Goal: Task Accomplishment & Management: Manage account settings

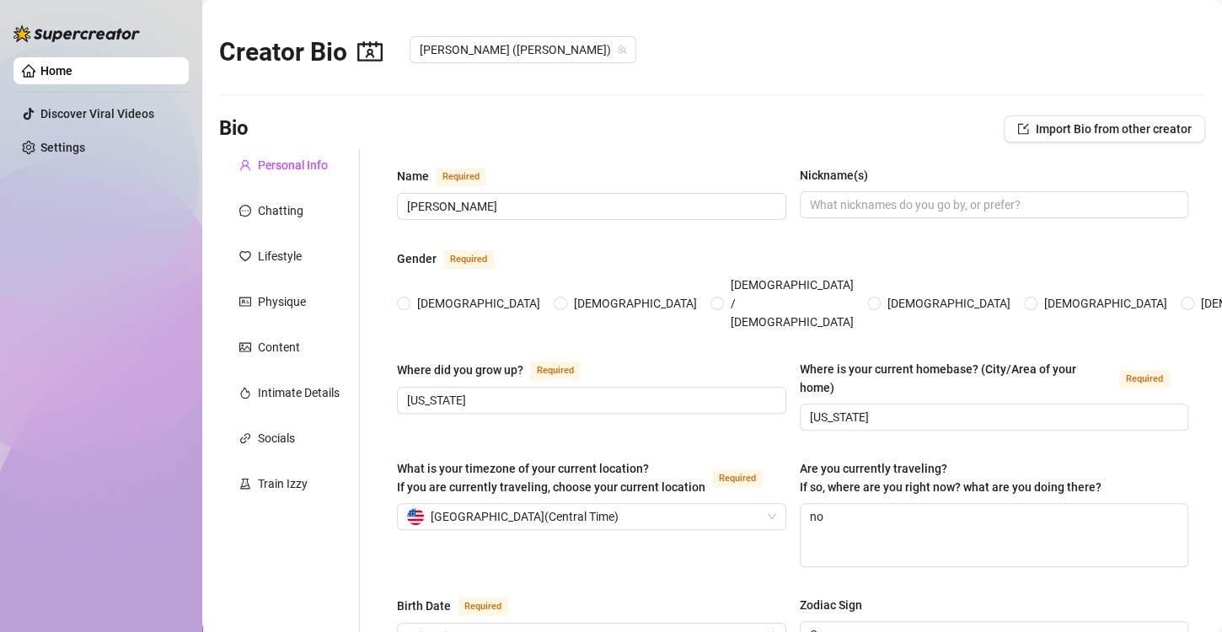
radio input "true"
type input "[DATE]"
click at [279, 206] on div "Chatting" at bounding box center [281, 210] width 46 height 19
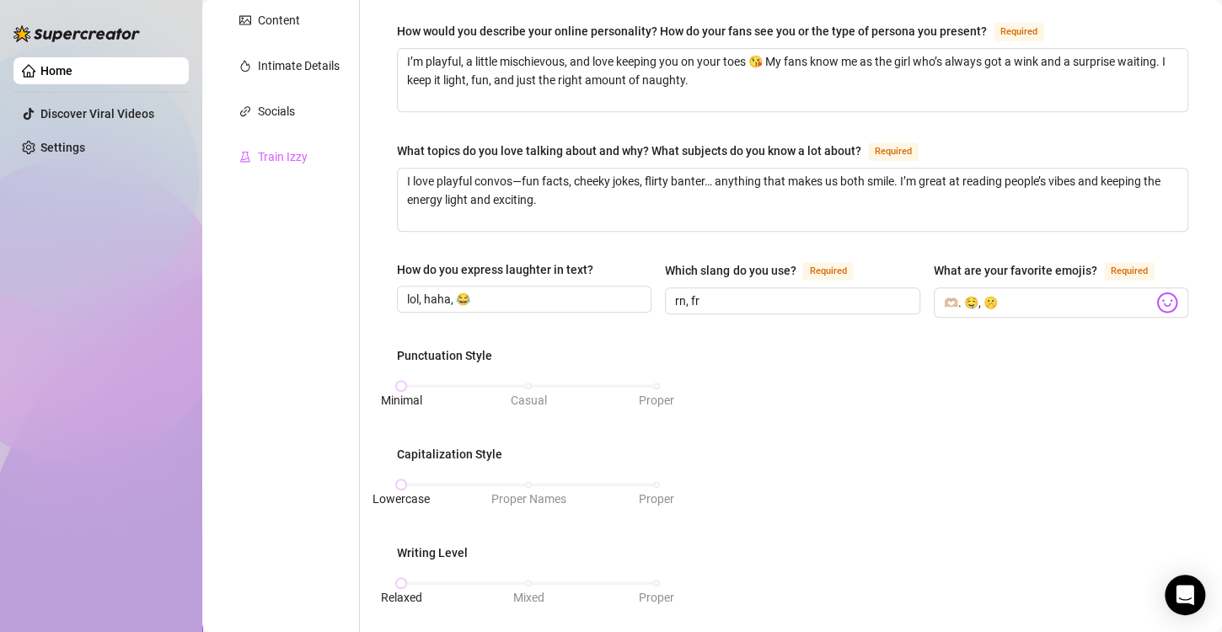
scroll to position [192, 0]
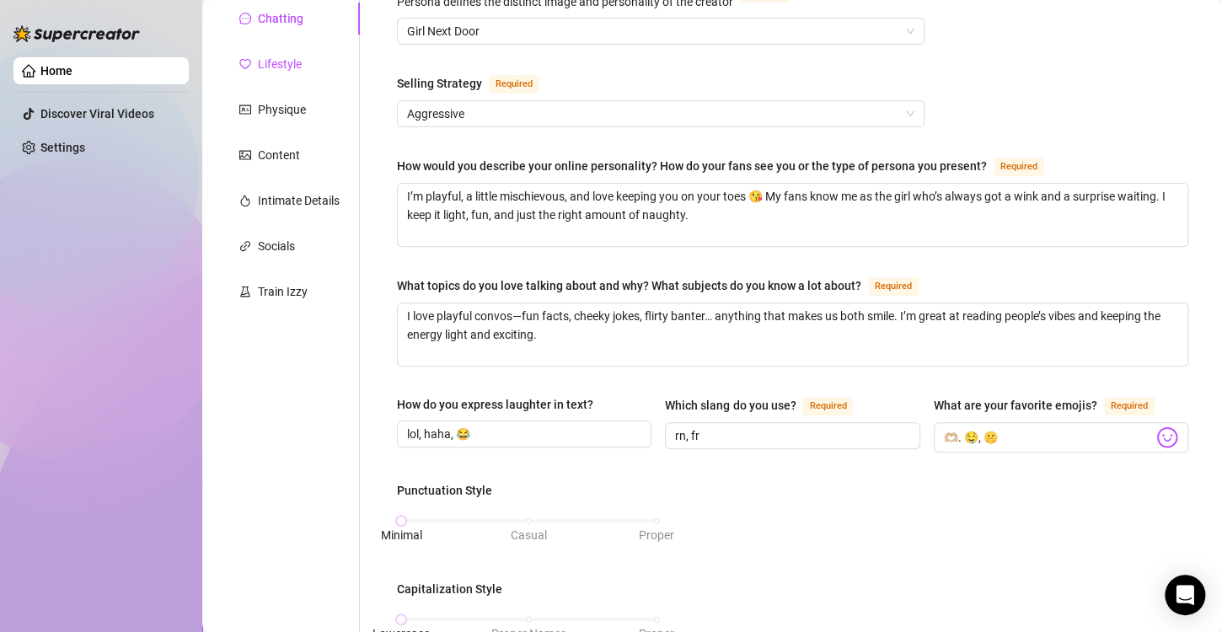
click at [278, 72] on div "Lifestyle" at bounding box center [280, 64] width 44 height 19
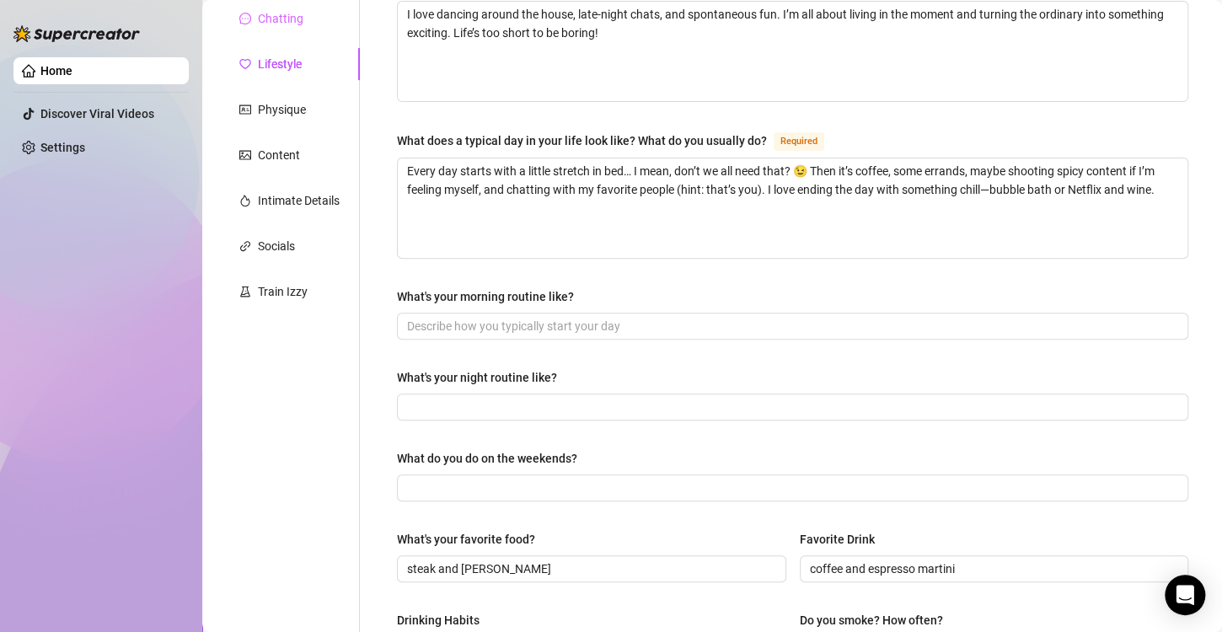
click at [274, 31] on div "Chatting" at bounding box center [289, 19] width 141 height 32
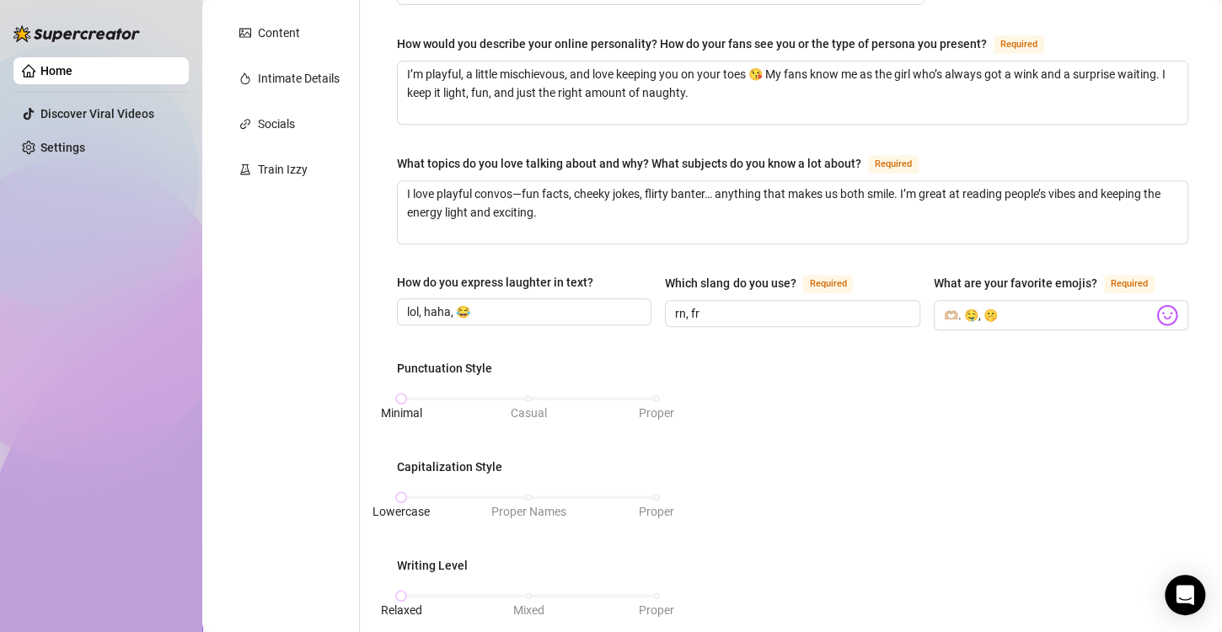
scroll to position [138, 0]
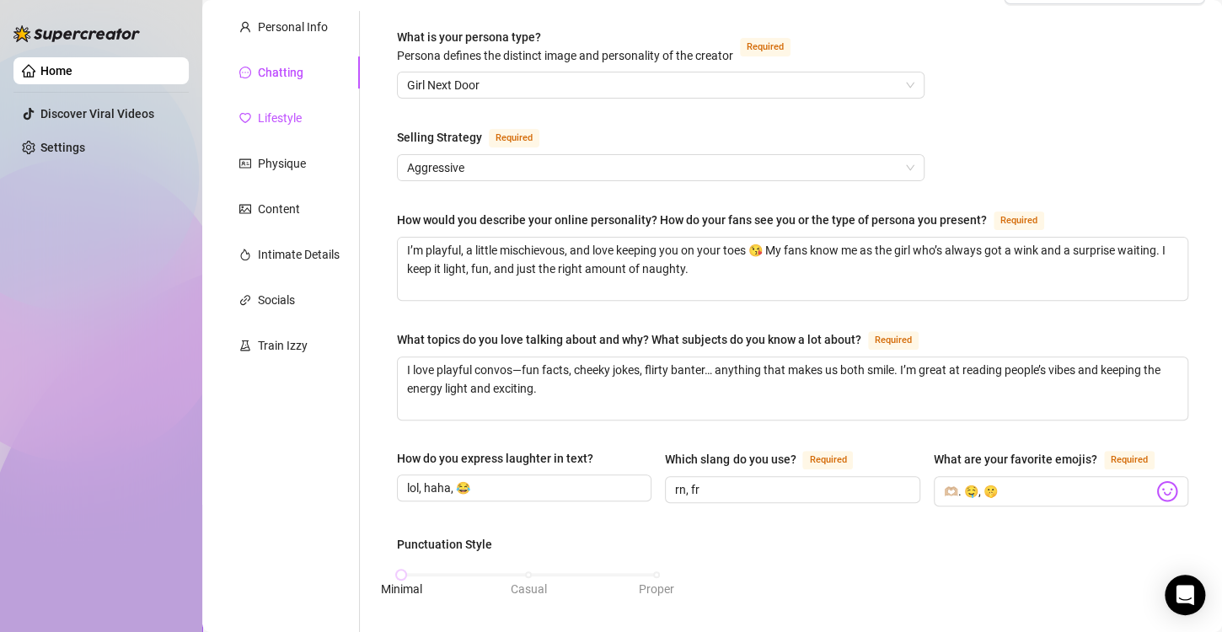
click at [264, 116] on div "Lifestyle" at bounding box center [280, 118] width 44 height 19
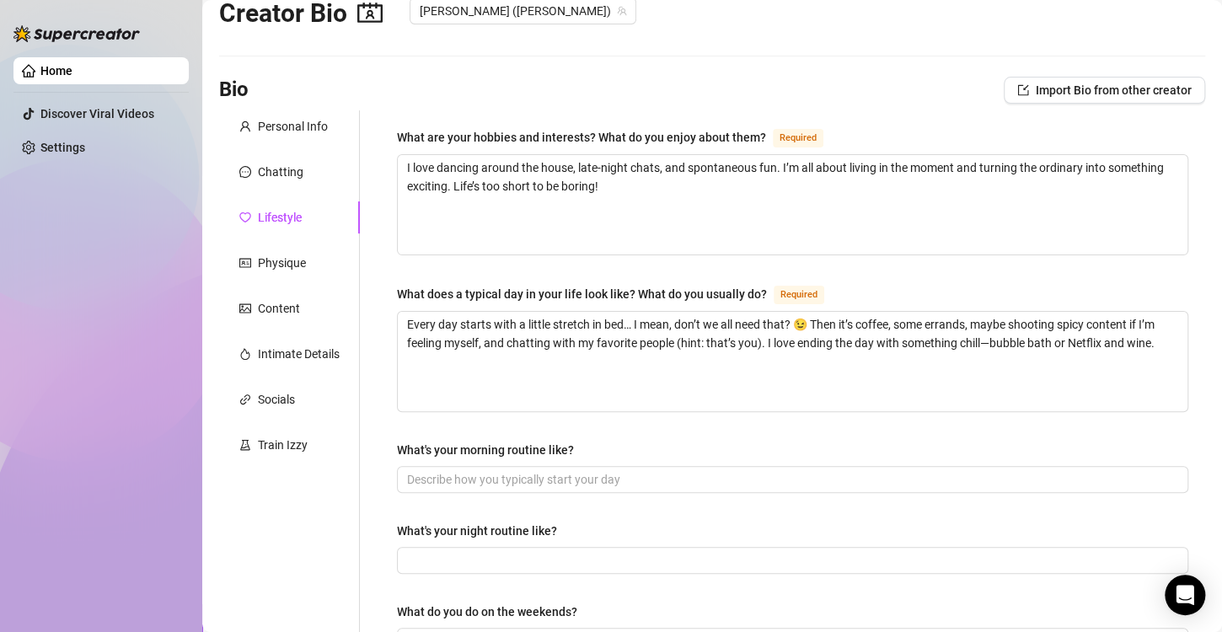
scroll to position [0, 0]
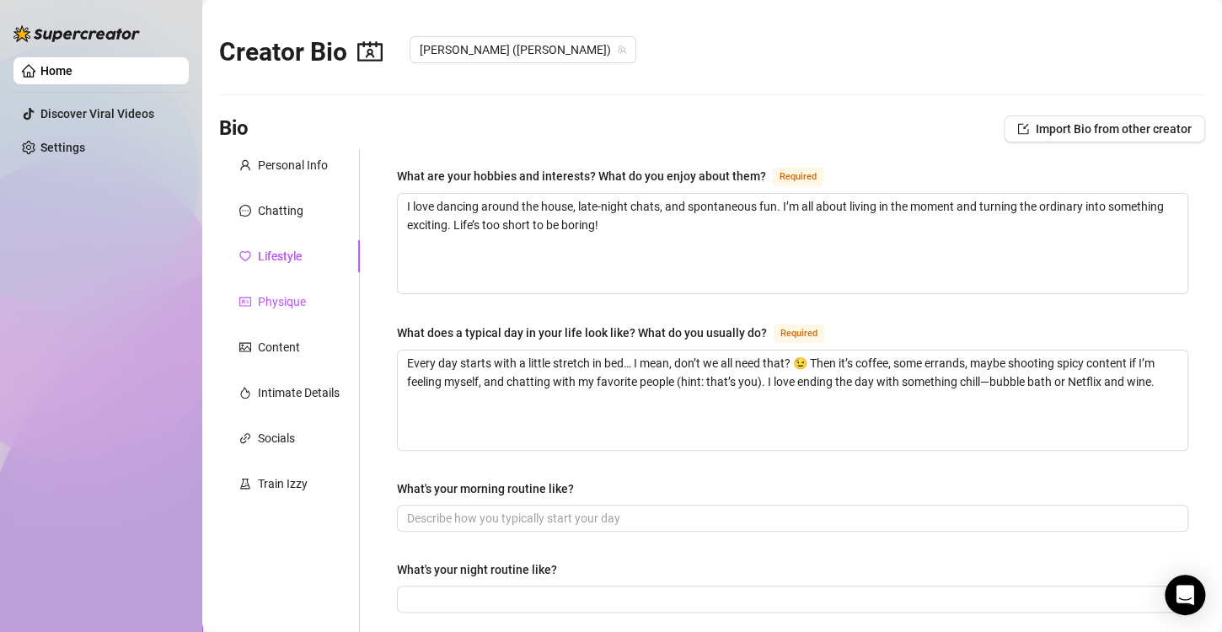
click at [300, 303] on div "Physique" at bounding box center [282, 301] width 48 height 19
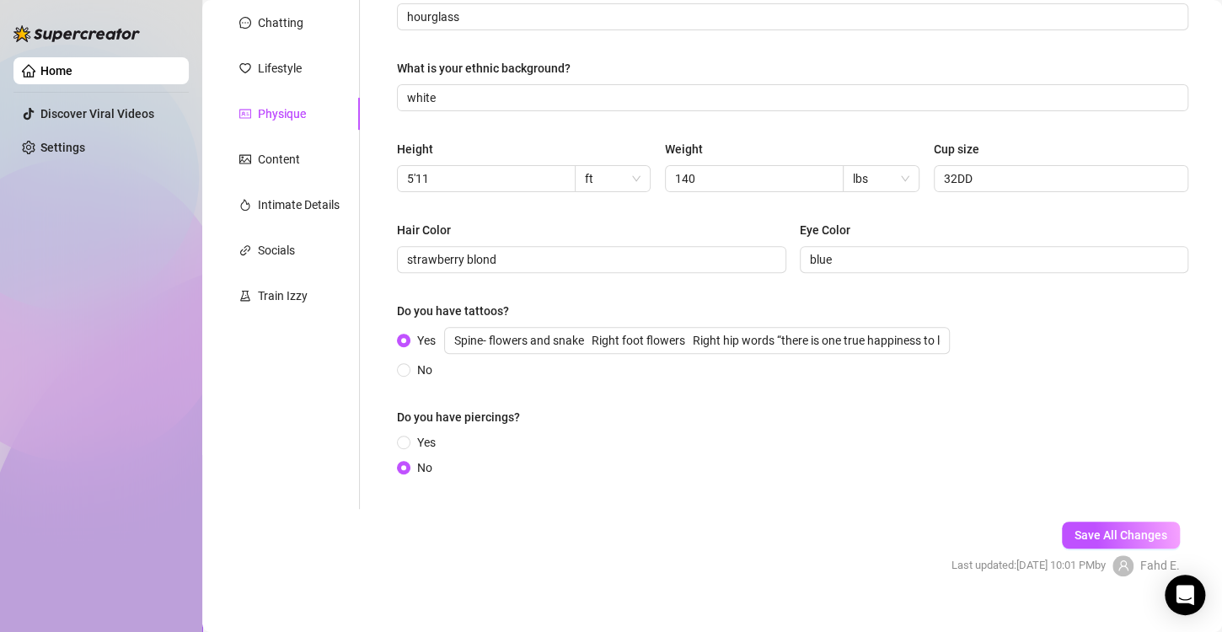
scroll to position [212, 0]
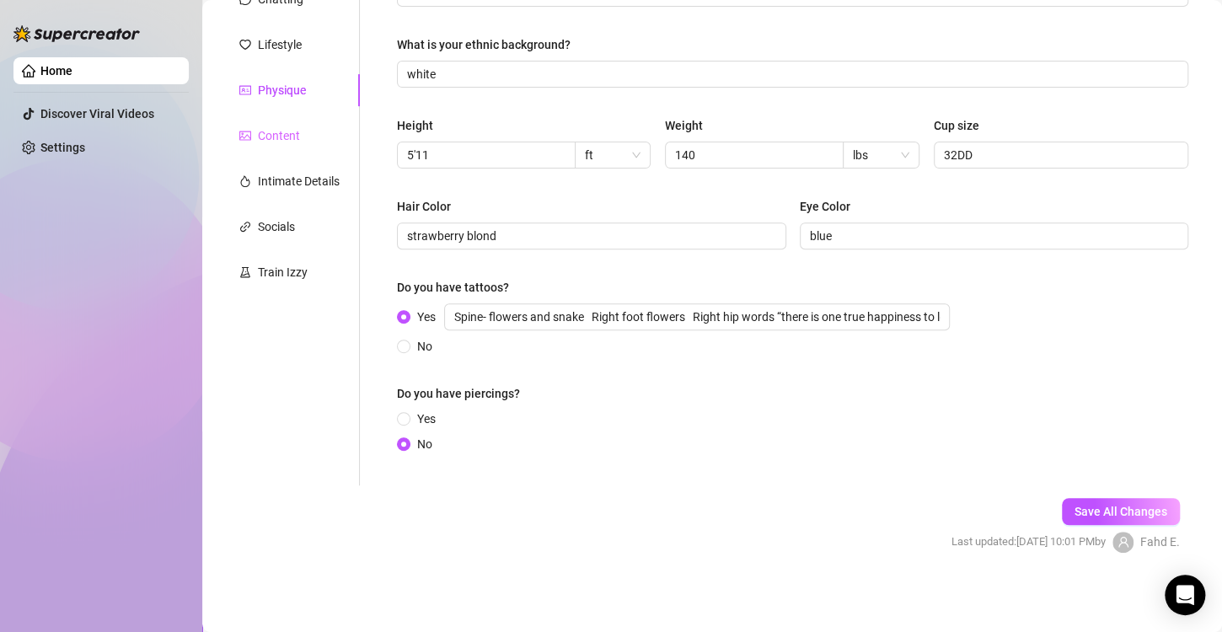
click at [311, 146] on div "Content" at bounding box center [289, 136] width 141 height 32
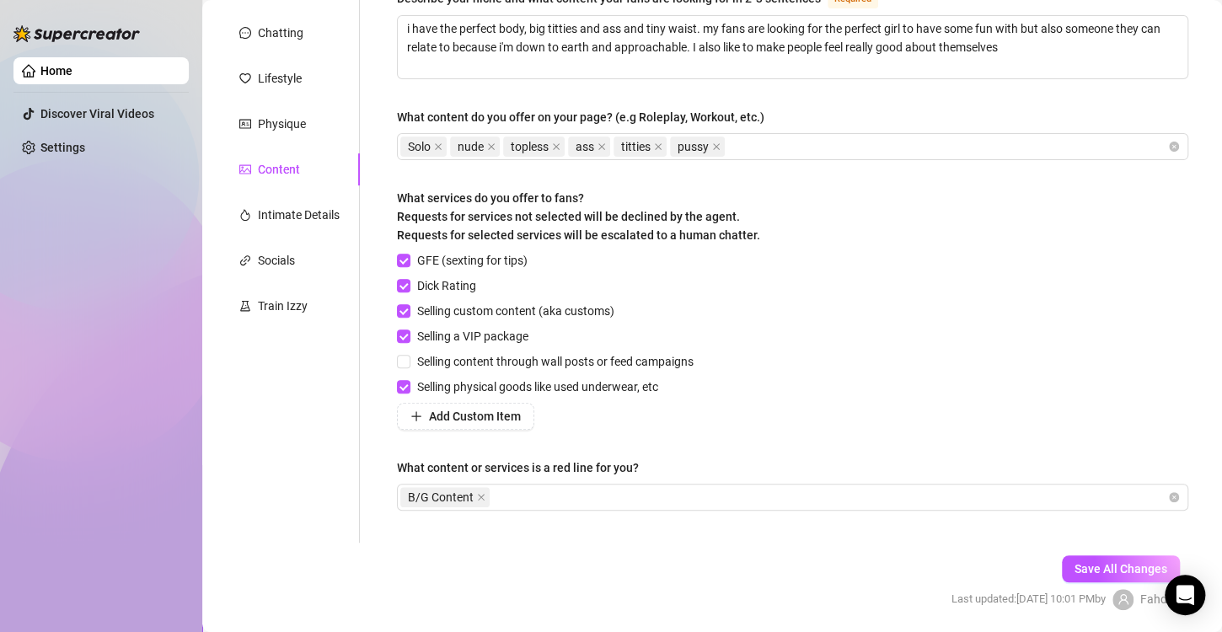
scroll to position [209, 0]
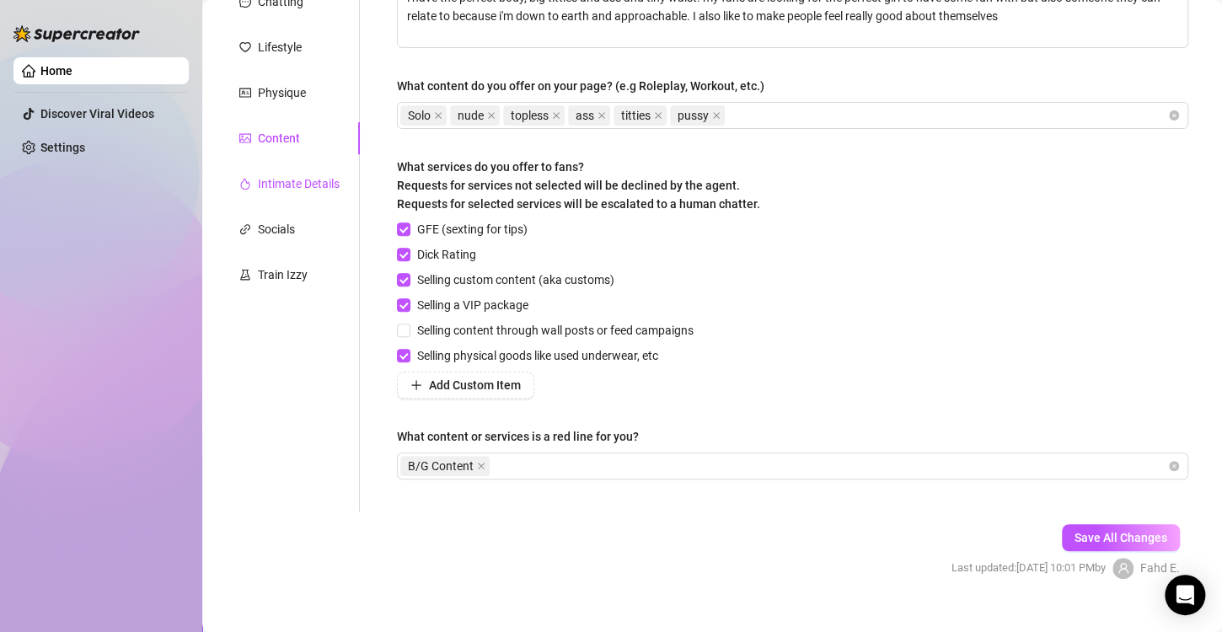
click at [316, 182] on div "Intimate Details" at bounding box center [299, 183] width 82 height 19
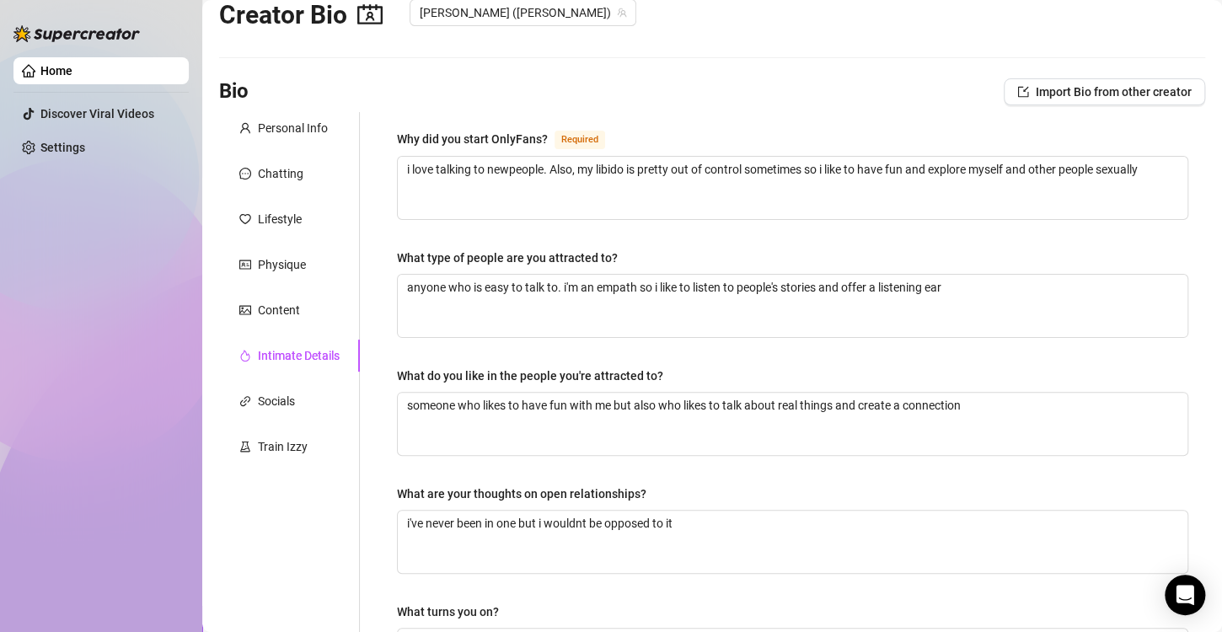
scroll to position [34, 0]
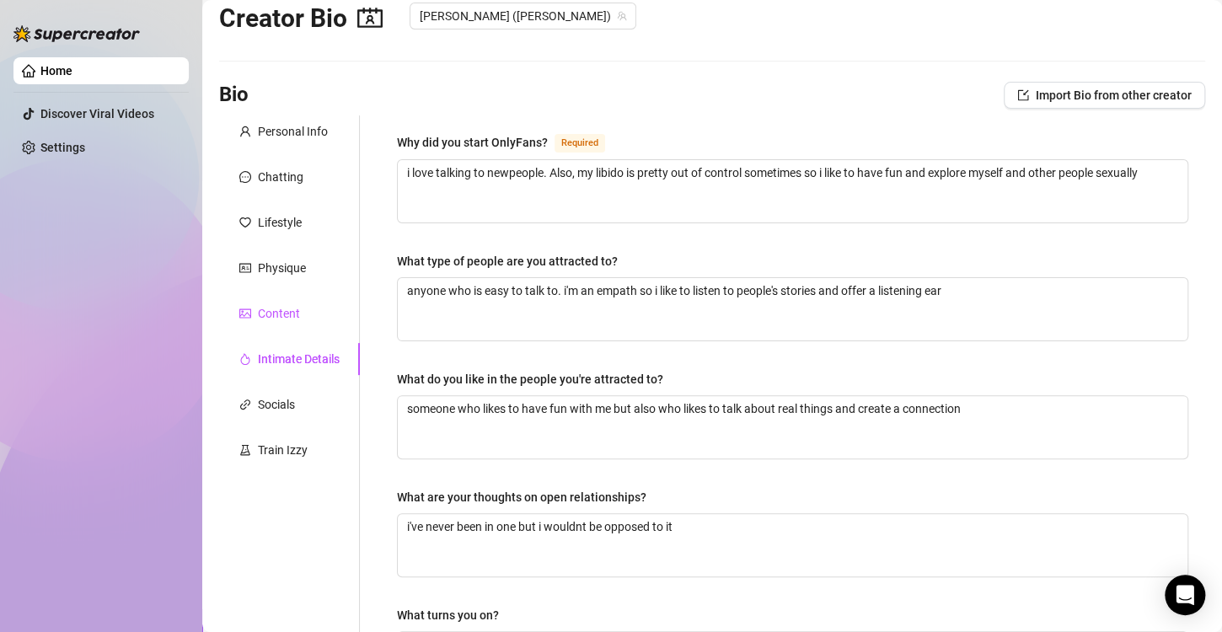
click at [279, 306] on div "Content" at bounding box center [279, 313] width 42 height 19
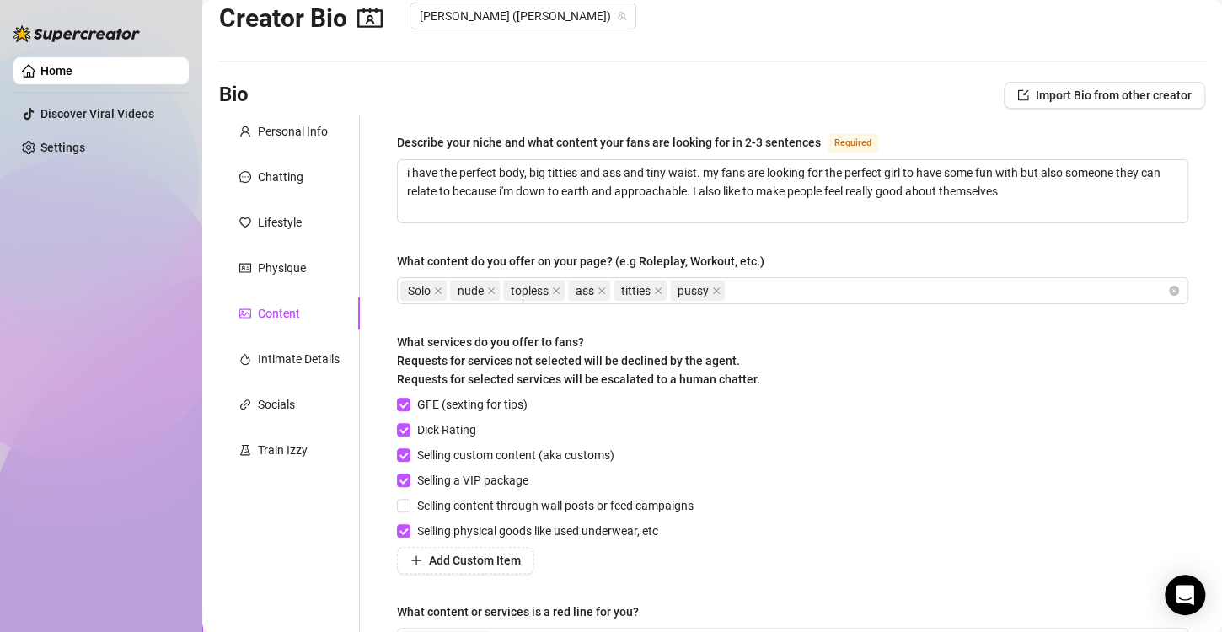
scroll to position [234, 0]
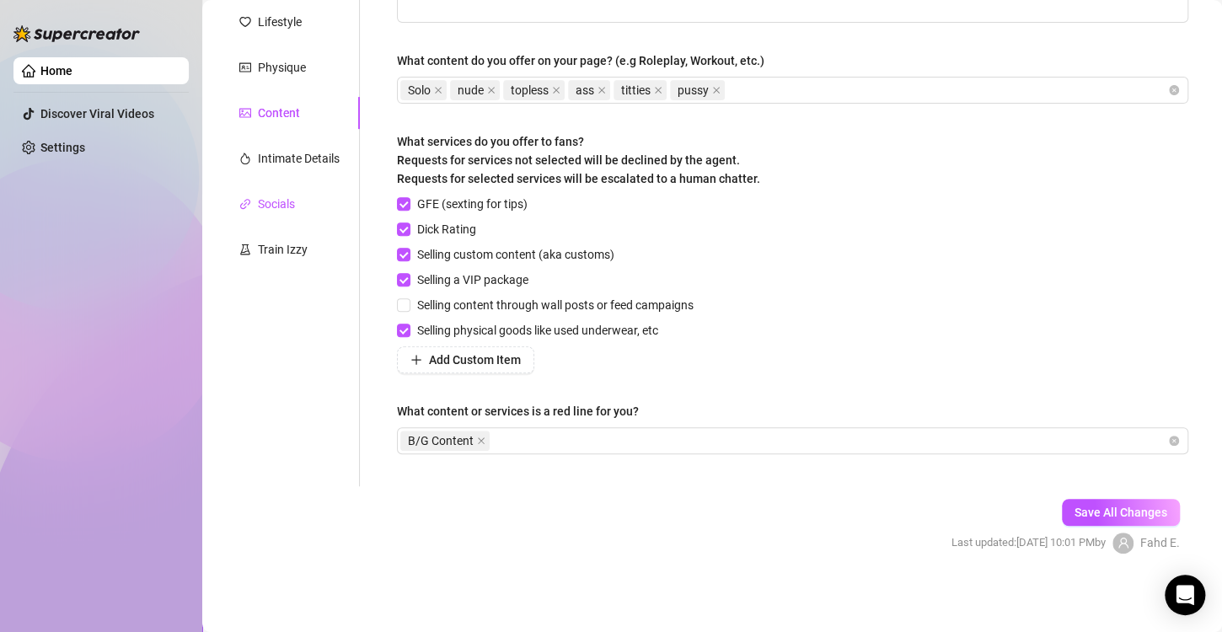
click at [289, 212] on div "Socials" at bounding box center [276, 204] width 37 height 19
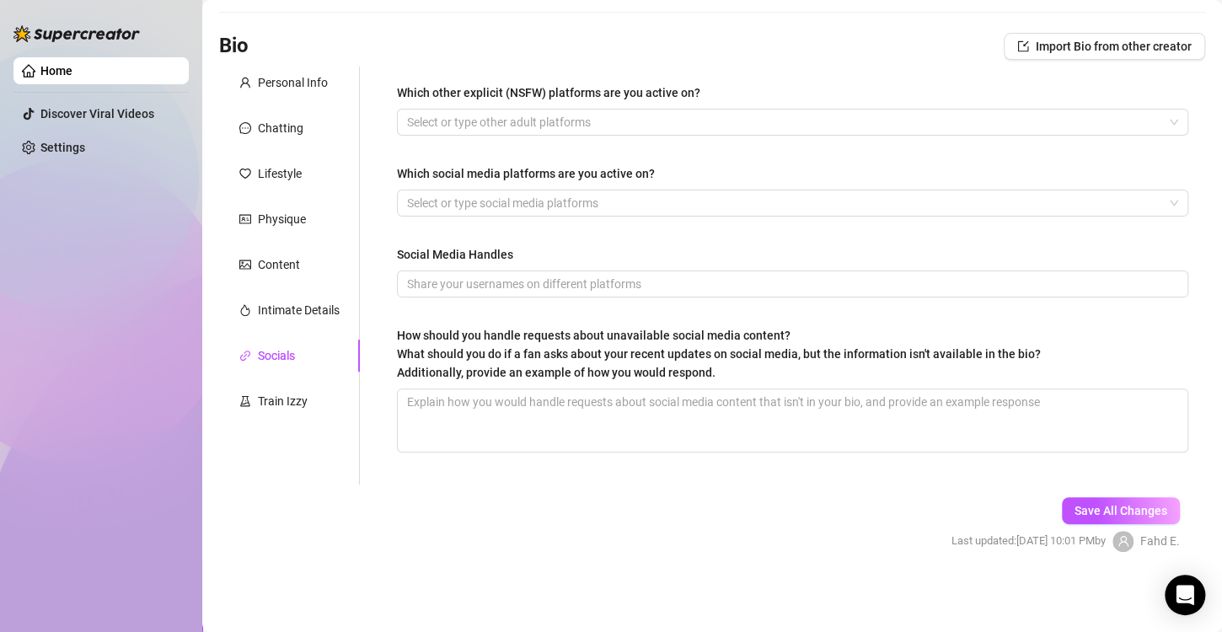
scroll to position [81, 0]
click at [315, 401] on div "Train Izzy" at bounding box center [289, 403] width 141 height 32
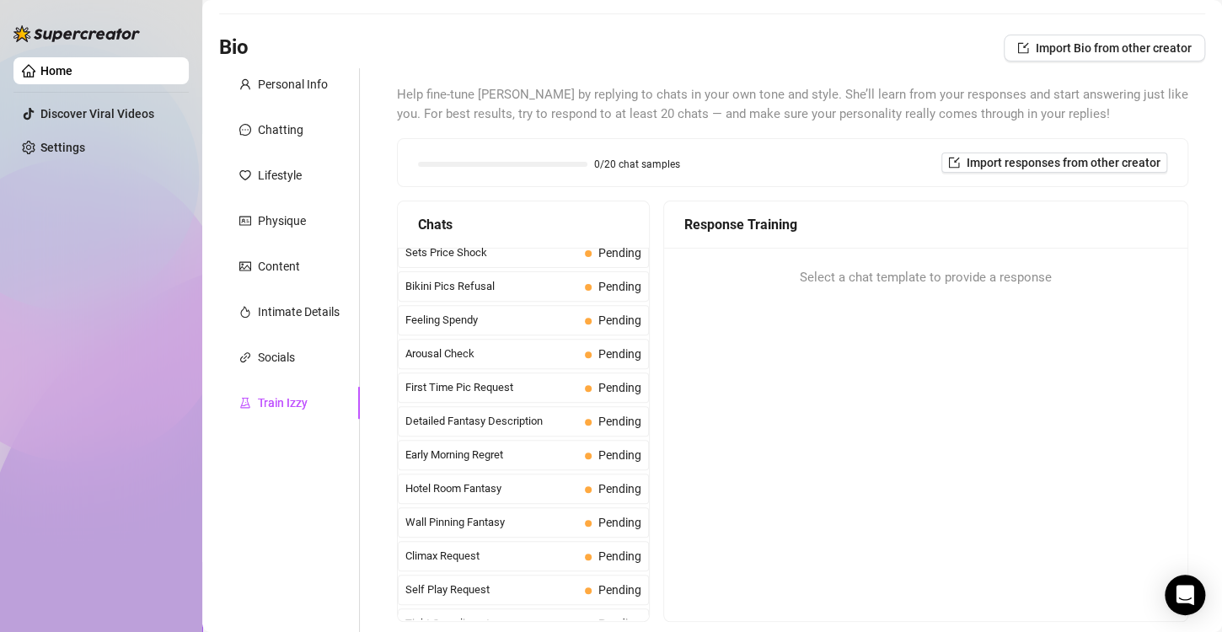
scroll to position [0, 0]
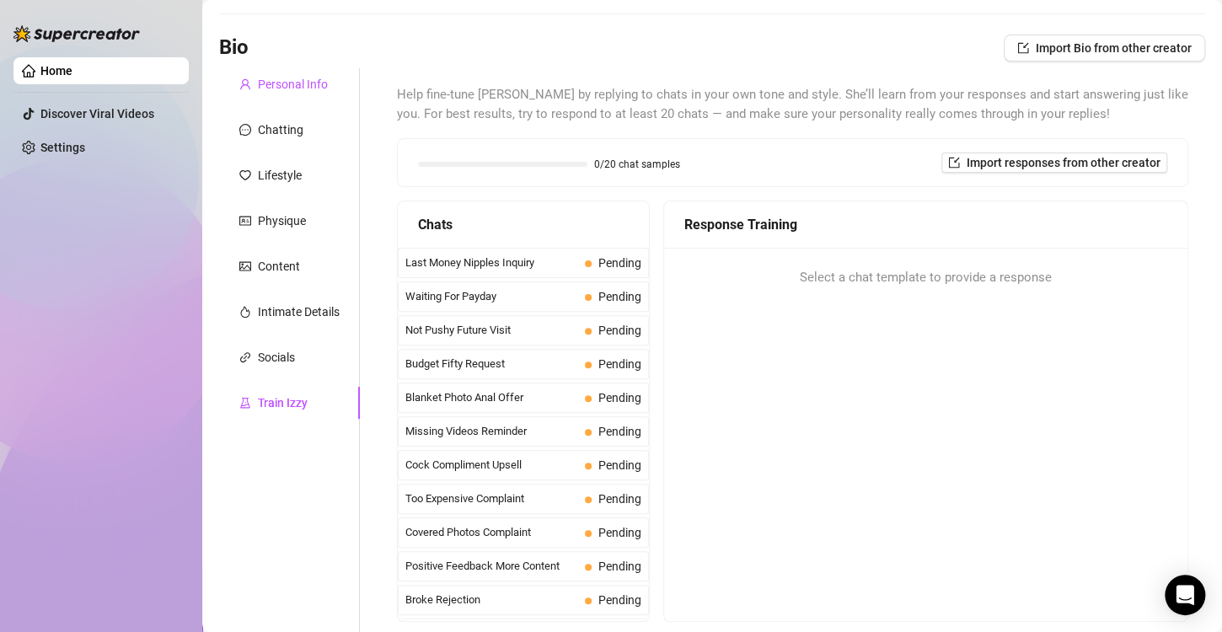
click at [292, 81] on div "Personal Info" at bounding box center [293, 84] width 70 height 19
